Goal: Find specific page/section: Find specific page/section

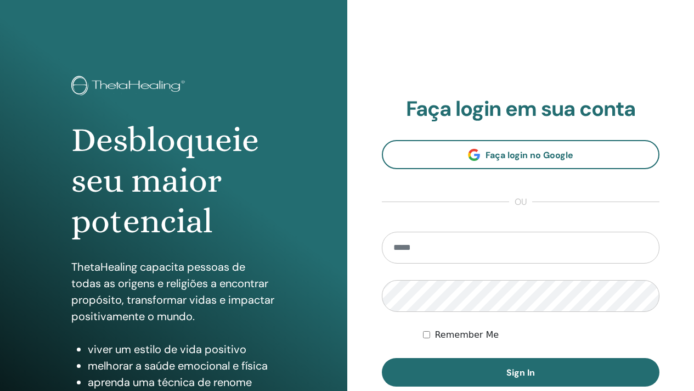
type input "**********"
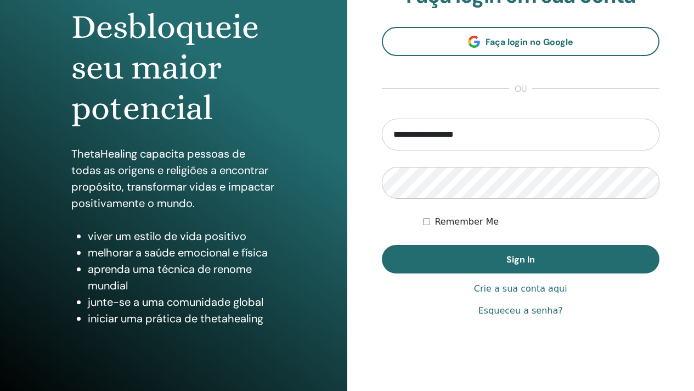
scroll to position [116, 0]
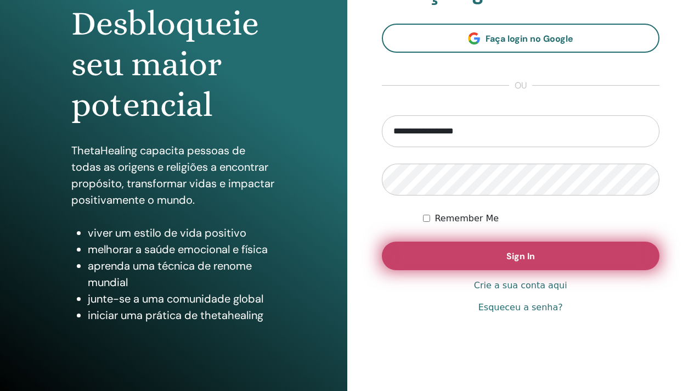
click at [528, 264] on button "Sign In" at bounding box center [521, 255] width 278 height 29
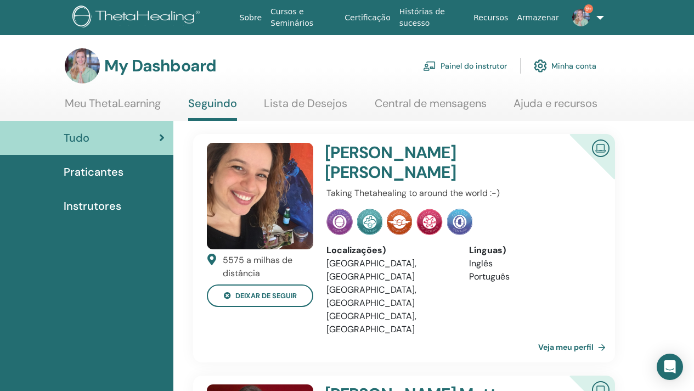
click at [482, 70] on link "Painel do instrutor" at bounding box center [465, 66] width 84 height 24
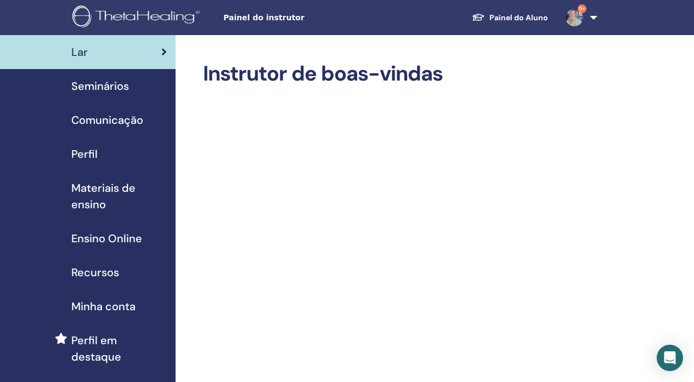
click at [110, 87] on span "Seminários" at bounding box center [100, 86] width 58 height 16
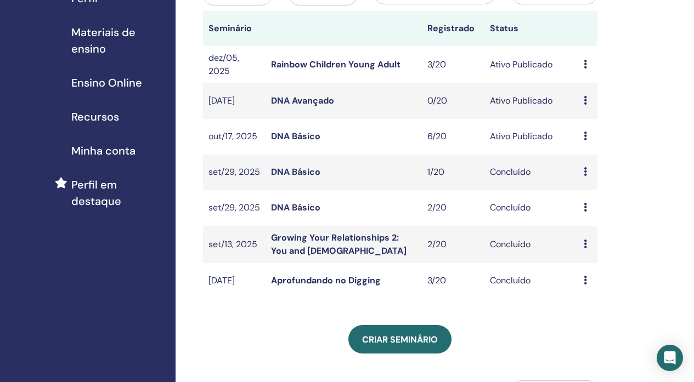
scroll to position [161, 0]
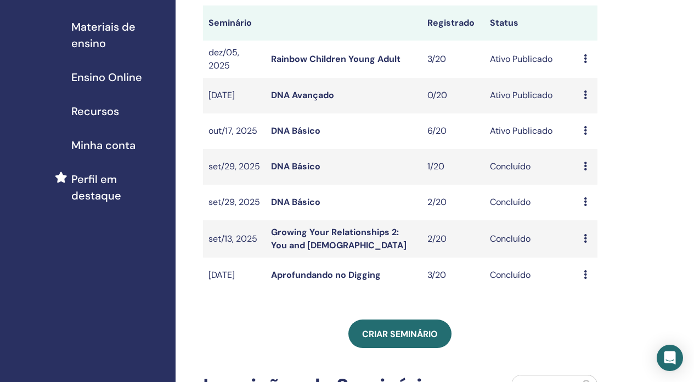
click at [302, 137] on link "DNA Básico" at bounding box center [295, 131] width 49 height 12
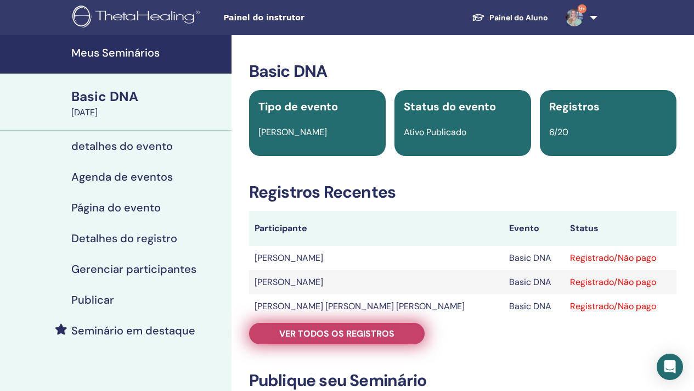
click at [339, 329] on span "Ver todos os registros" at bounding box center [336, 333] width 115 height 12
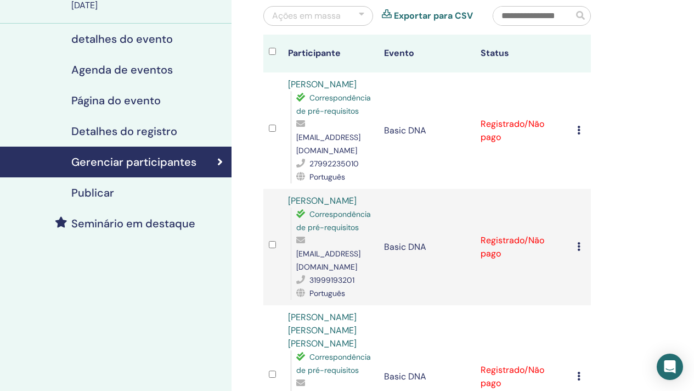
scroll to position [97, 0]
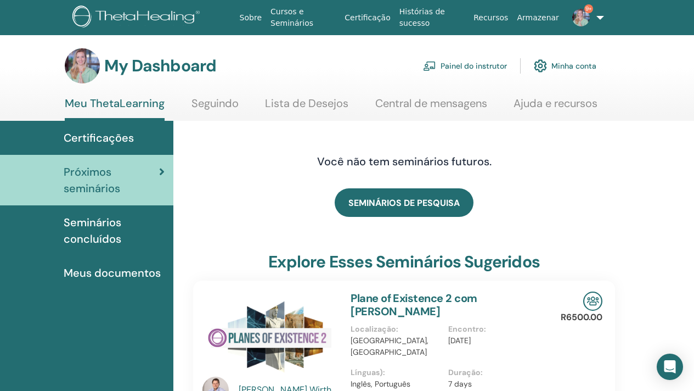
click at [482, 63] on link "Painel do instrutor" at bounding box center [465, 66] width 84 height 24
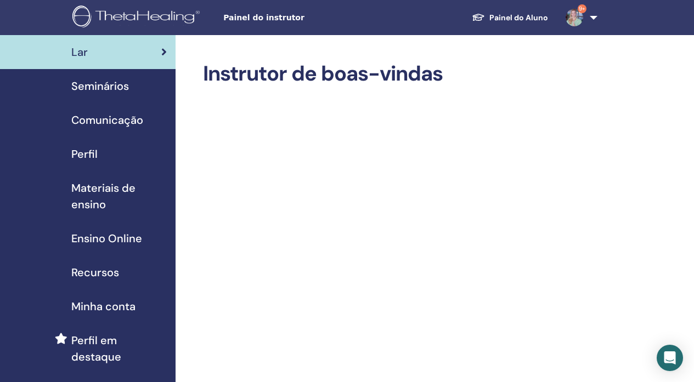
click at [104, 90] on span "Seminários" at bounding box center [100, 86] width 58 height 16
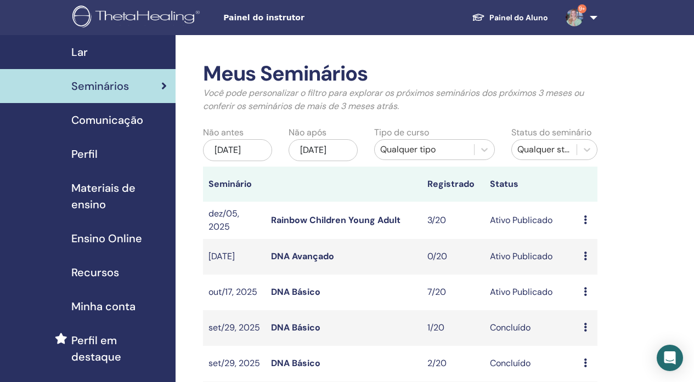
click at [304, 298] on link "DNA Básico" at bounding box center [295, 292] width 49 height 12
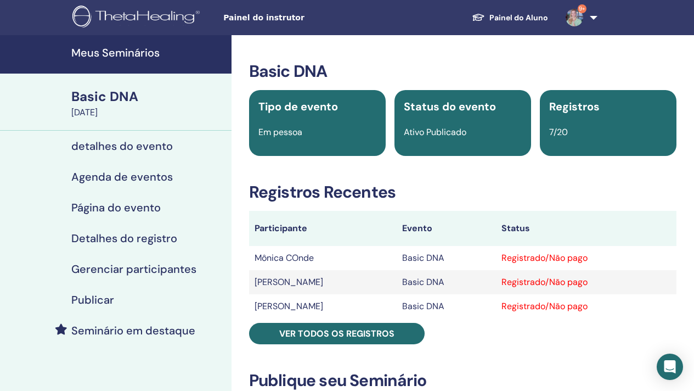
click at [693, 305] on html "Painel do instrutor Painel do Aluno 9+ Ld [PERSON_NAME] Dal Armelina Meu ThetaL…" at bounding box center [347, 195] width 694 height 391
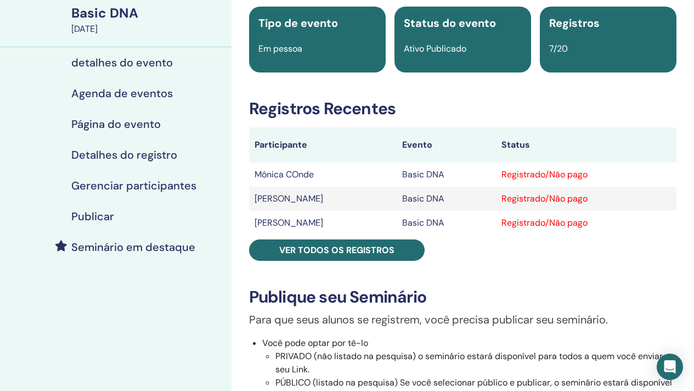
scroll to position [24, 0]
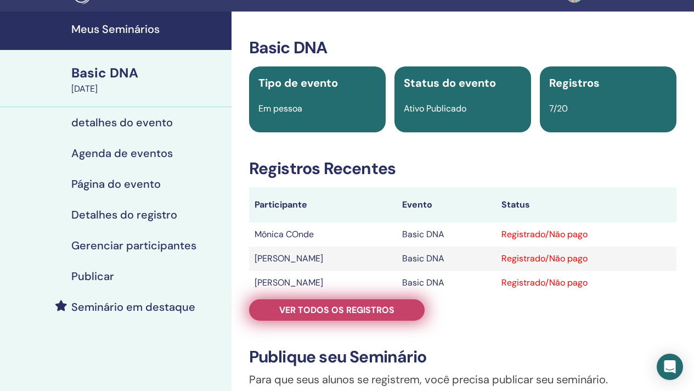
click at [356, 314] on span "Ver todos os registros" at bounding box center [336, 310] width 115 height 12
